Goal: Information Seeking & Learning: Learn about a topic

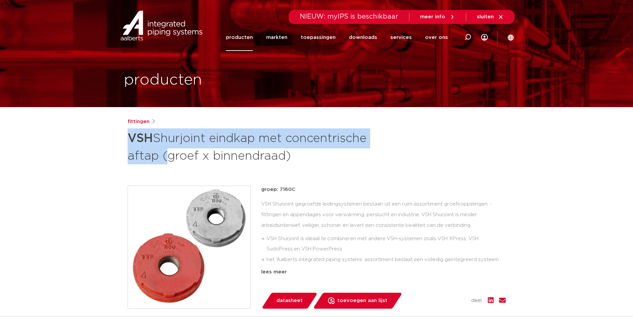
drag, startPoint x: 130, startPoint y: 137, endPoint x: 155, endPoint y: 190, distance: 58.2
click at [160, 144] on h1 "VSH [PERSON_NAME] eindkap met concentrische aftap (groef x binnendraad)" at bounding box center [252, 146] width 249 height 36
copy h1 "VSH [PERSON_NAME] eindkap met concentrische aftap"
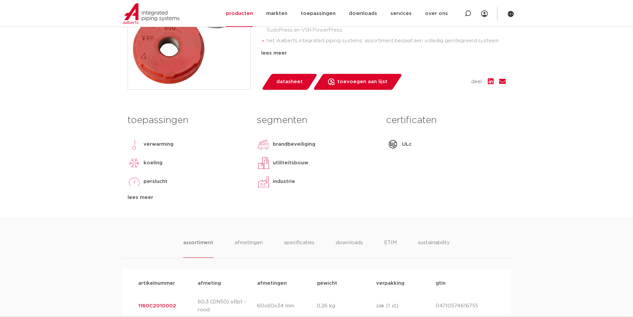
scroll to position [218, 0]
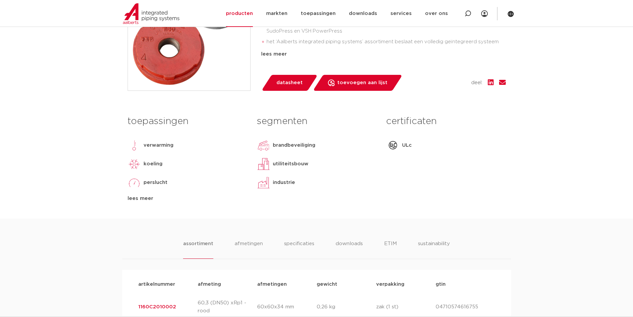
click at [291, 83] on span "datasheet" at bounding box center [289, 82] width 26 height 11
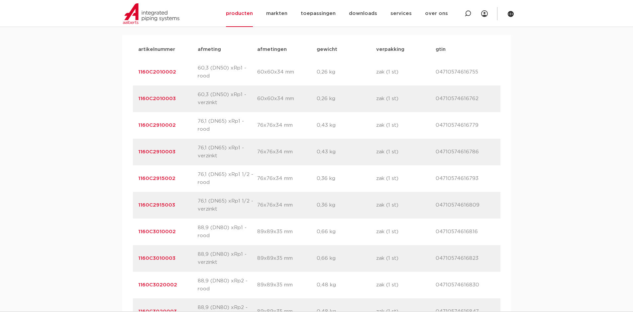
scroll to position [466, 0]
drag, startPoint x: 179, startPoint y: 248, endPoint x: 129, endPoint y: 262, distance: 52.1
click at [135, 144] on div "artikelnummer 1160C3010003 afmeting 88,9 (DN80) xRp1 - verzinkt [GEOGRAPHIC_DAT…" at bounding box center [316, 257] width 367 height 27
copy link "1160C3010003"
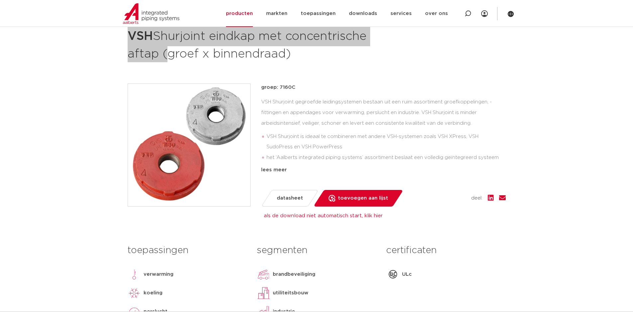
scroll to position [101, 0]
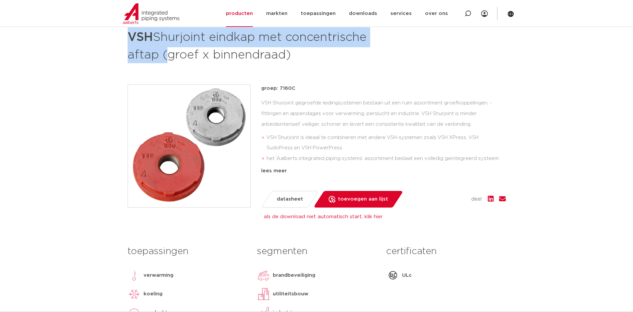
drag, startPoint x: 278, startPoint y: 88, endPoint x: 296, endPoint y: 89, distance: 18.0
click at [295, 88] on p "groep: 7160C" at bounding box center [383, 88] width 244 height 8
copy p "7160C"
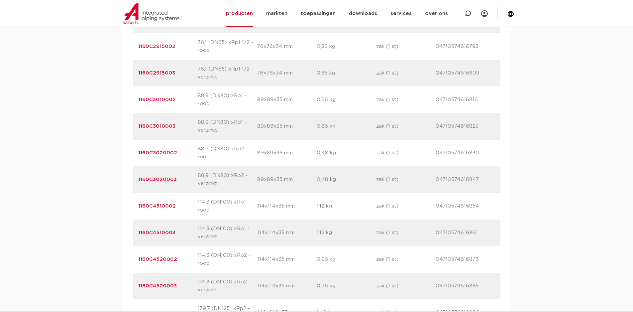
scroll to position [601, 0]
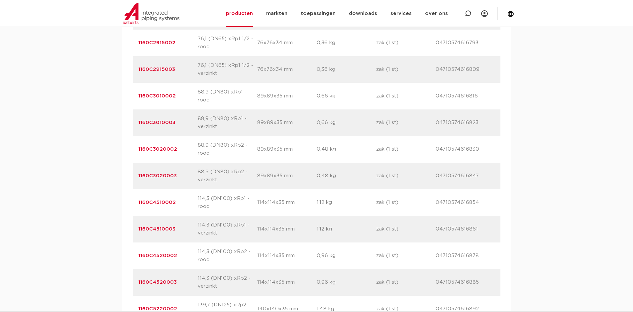
drag, startPoint x: 197, startPoint y: 110, endPoint x: 243, endPoint y: 118, distance: 46.1
click at [243, 118] on p "88,9 (DN80) xRp1 - verzinkt" at bounding box center [227, 123] width 59 height 16
copy p "88,9 (DN80) xRp1 - verzinkt"
